Goal: Check status: Check status

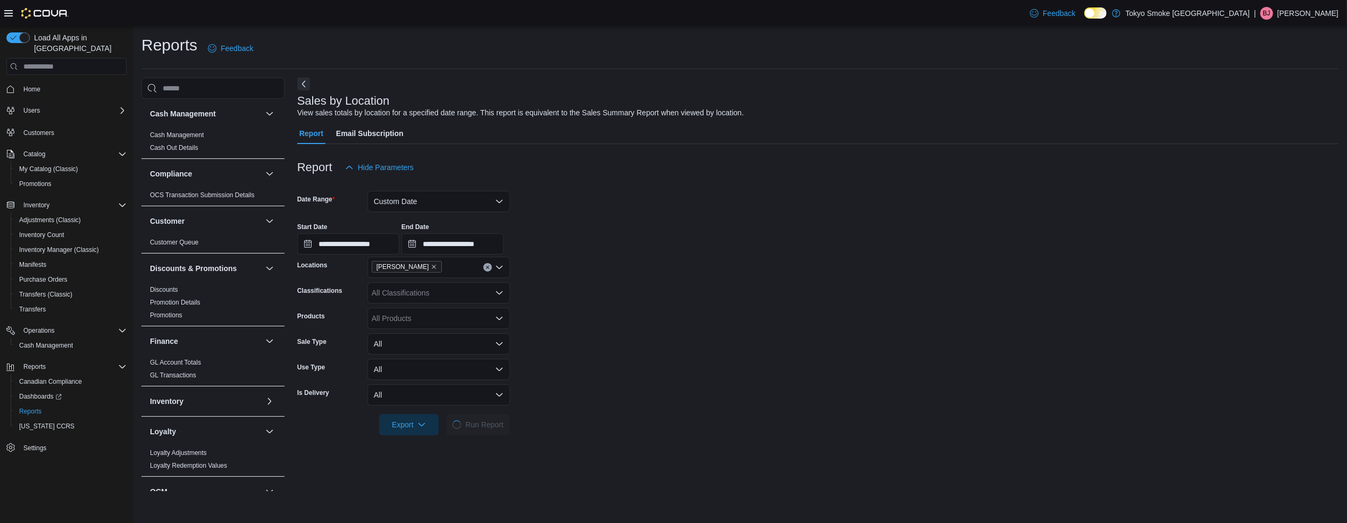
scroll to position [426, 0]
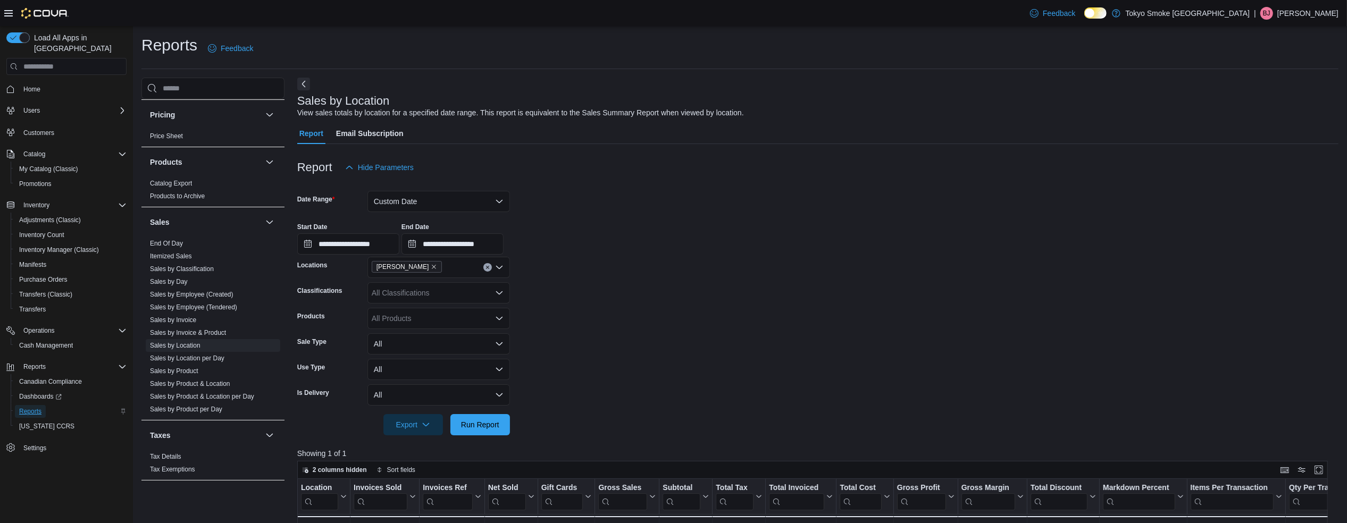
click at [34, 407] on span "Reports" at bounding box center [30, 411] width 22 height 9
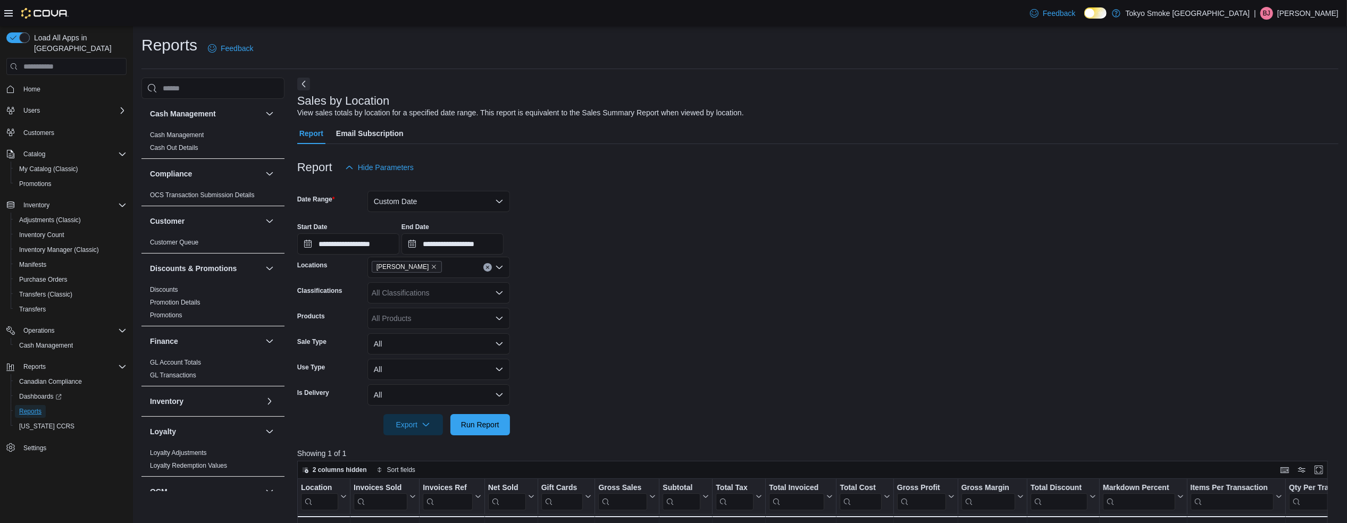
scroll to position [426, 0]
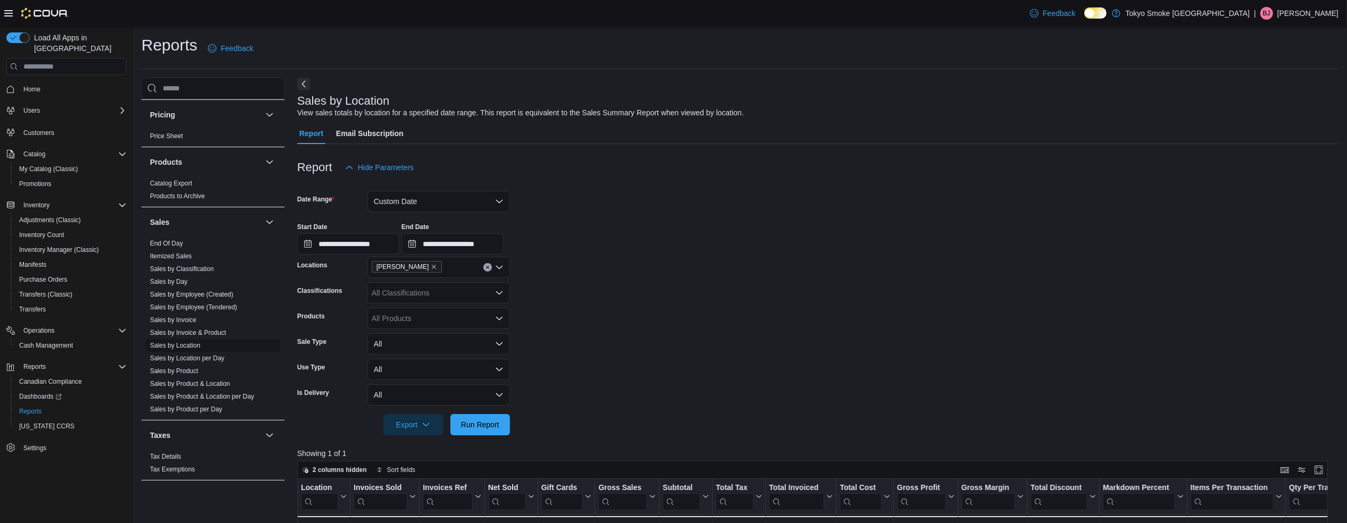
click at [191, 343] on link "Sales by Location" at bounding box center [175, 345] width 51 height 7
click at [468, 195] on button "Custom Date" at bounding box center [438, 201] width 142 height 21
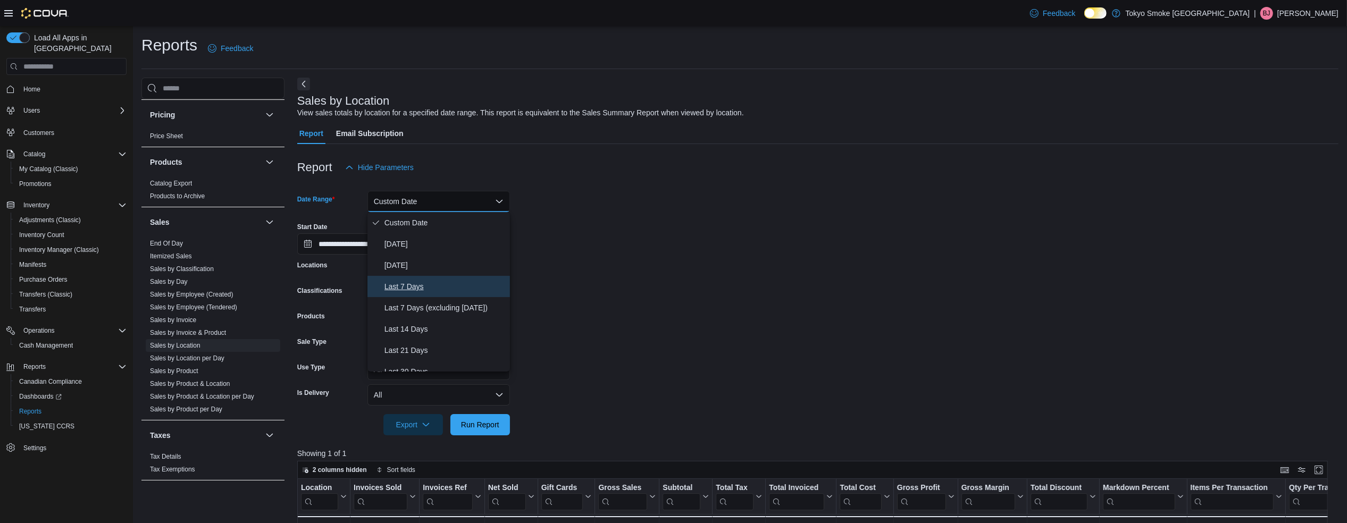
click at [416, 282] on span "Last 7 Days" at bounding box center [444, 286] width 121 height 13
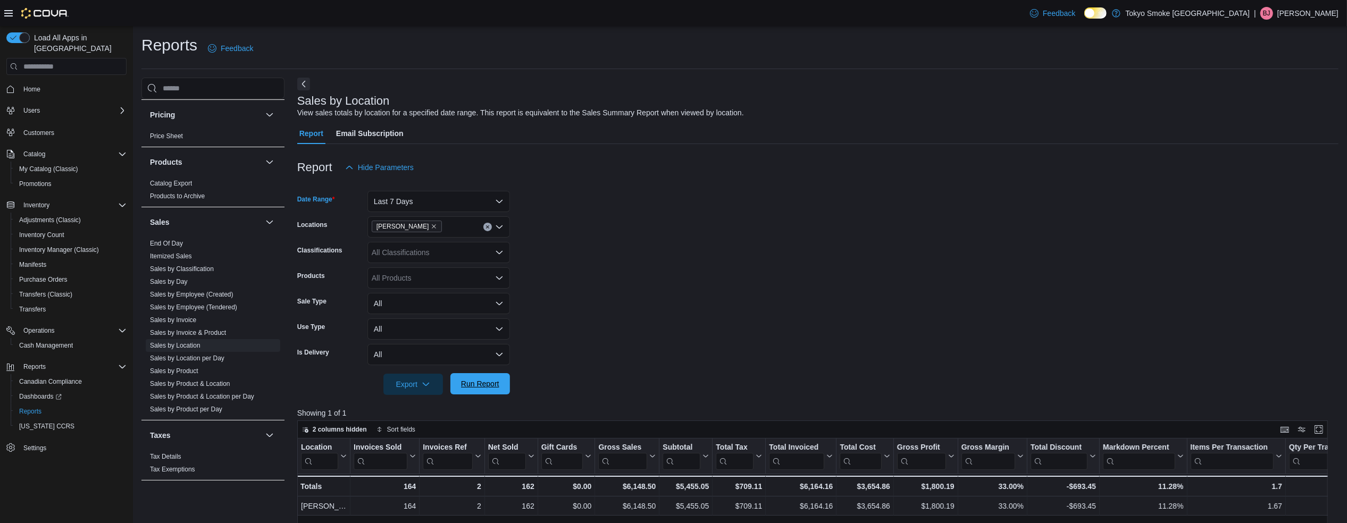
click at [467, 381] on span "Run Report" at bounding box center [480, 384] width 38 height 11
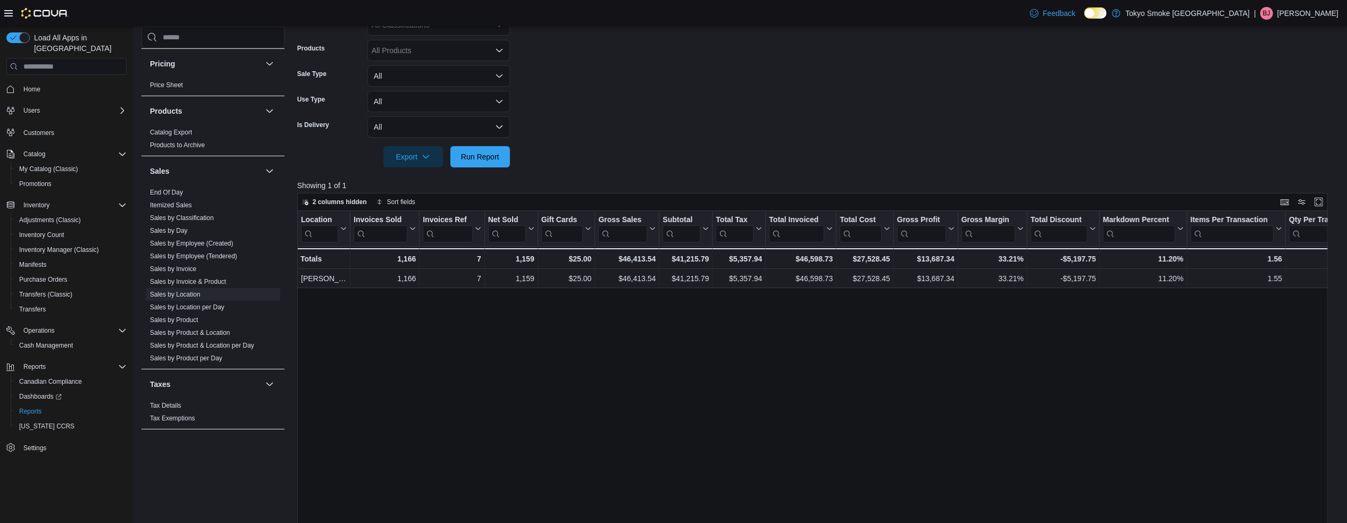
scroll to position [324, 0]
